Goal: Navigation & Orientation: Go to known website

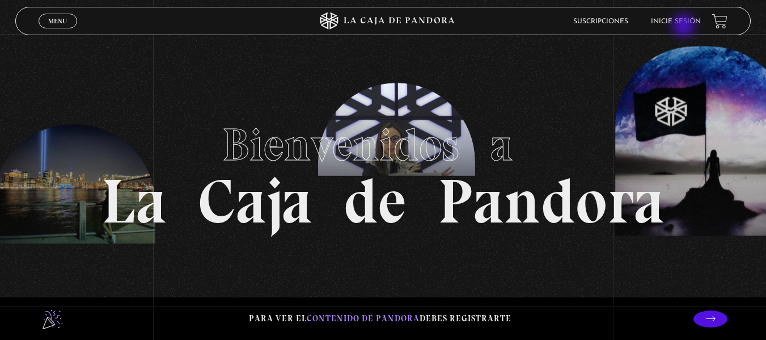
click at [686, 24] on link "Inicie sesión" at bounding box center [676, 21] width 50 height 7
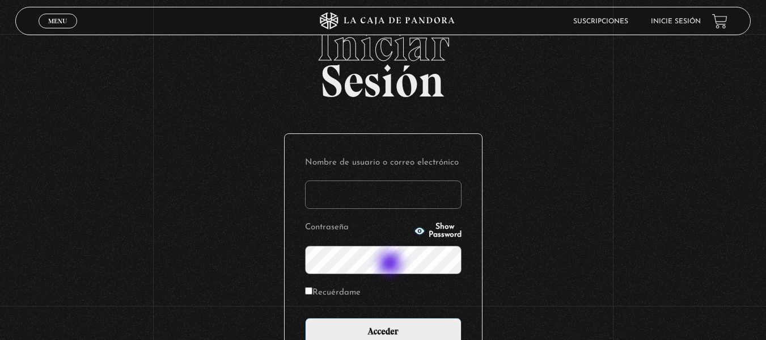
scroll to position [108, 0]
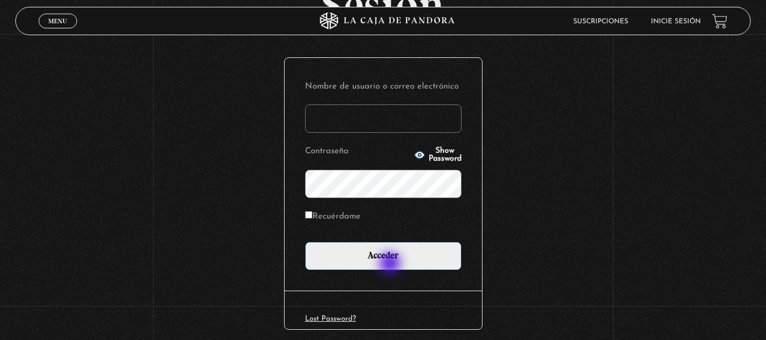
type input "jguajardo247@gmail.com"
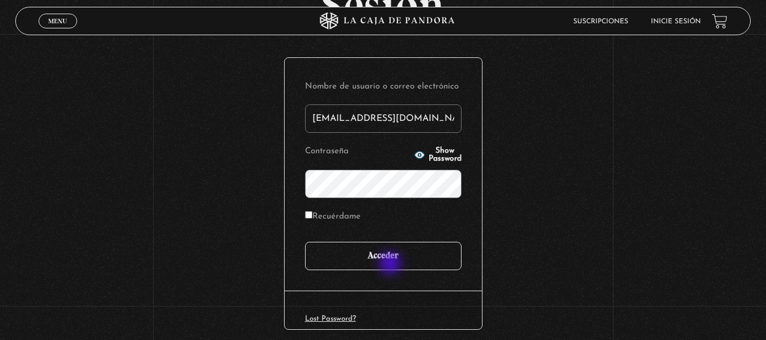
click at [391, 264] on input "Acceder" at bounding box center [383, 255] width 156 height 28
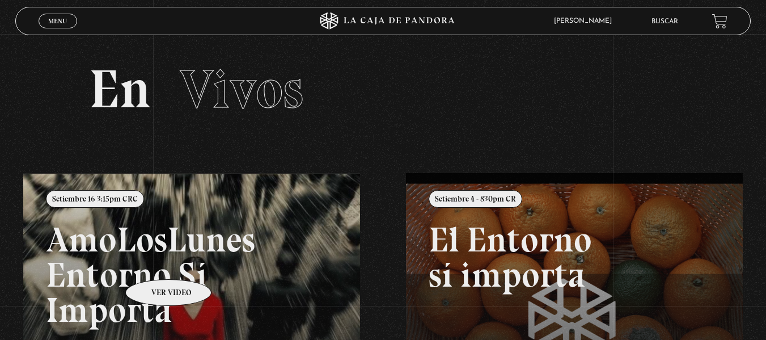
click at [154, 262] on link at bounding box center [406, 343] width 766 height 340
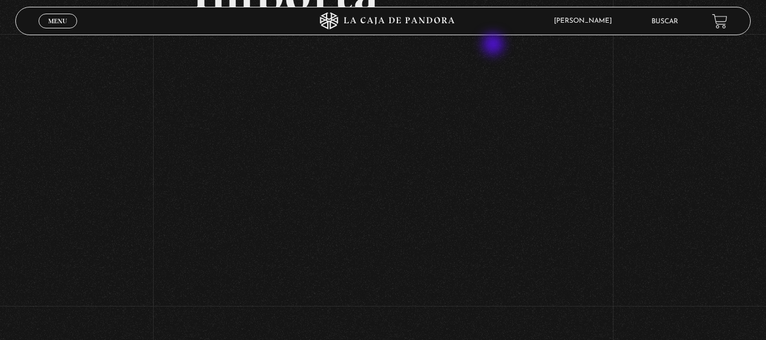
scroll to position [227, 0]
